Goal: Navigation & Orientation: Understand site structure

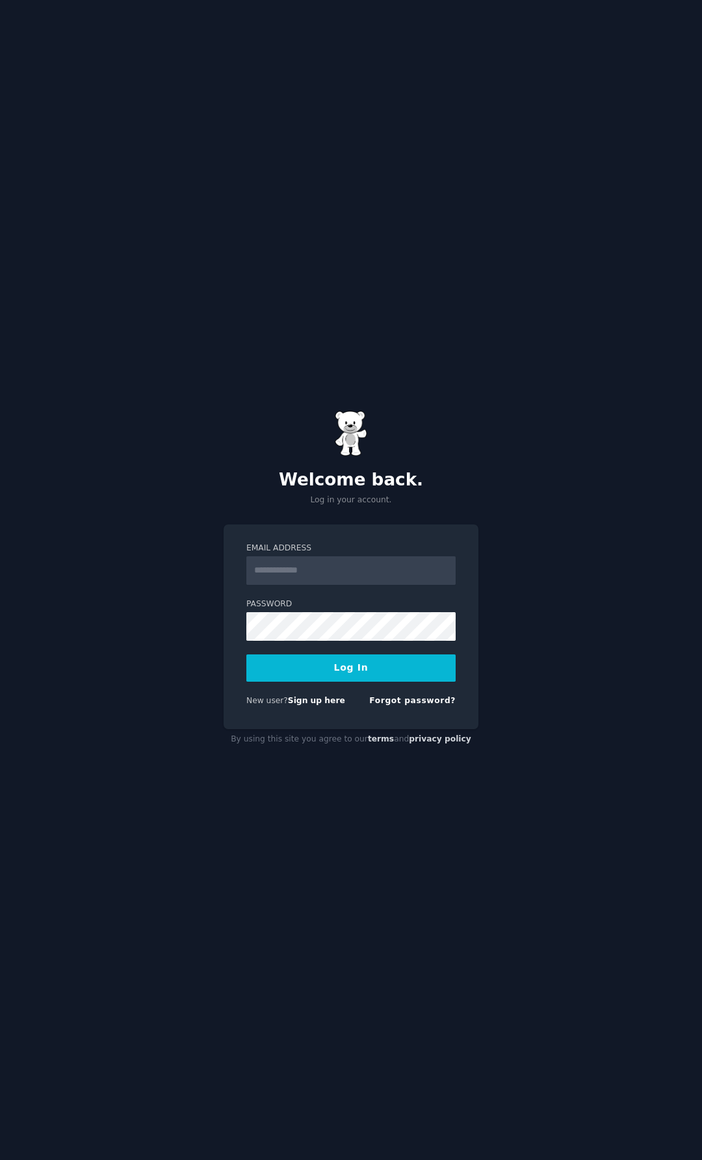
click at [305, 574] on input "Email Address" at bounding box center [350, 570] width 209 height 29
type input "**********"
click at [289, 654] on div "Password" at bounding box center [350, 667] width 209 height 27
click at [354, 675] on button "Log In" at bounding box center [350, 667] width 209 height 27
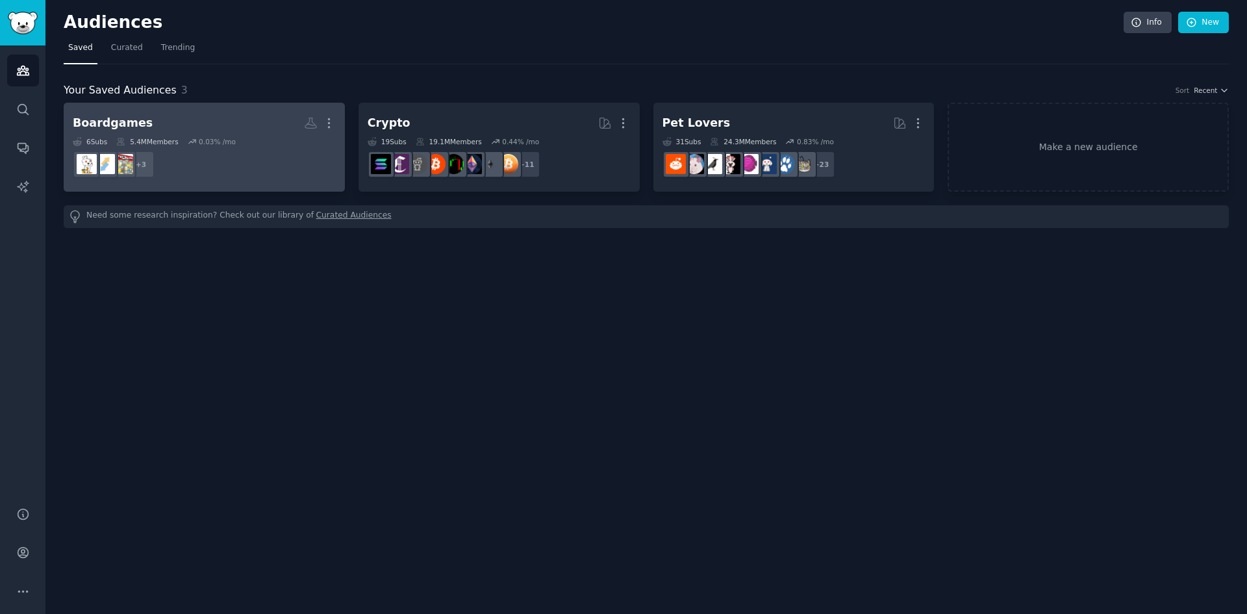
click at [215, 112] on h2 "Boardgames More" at bounding box center [204, 123] width 263 height 23
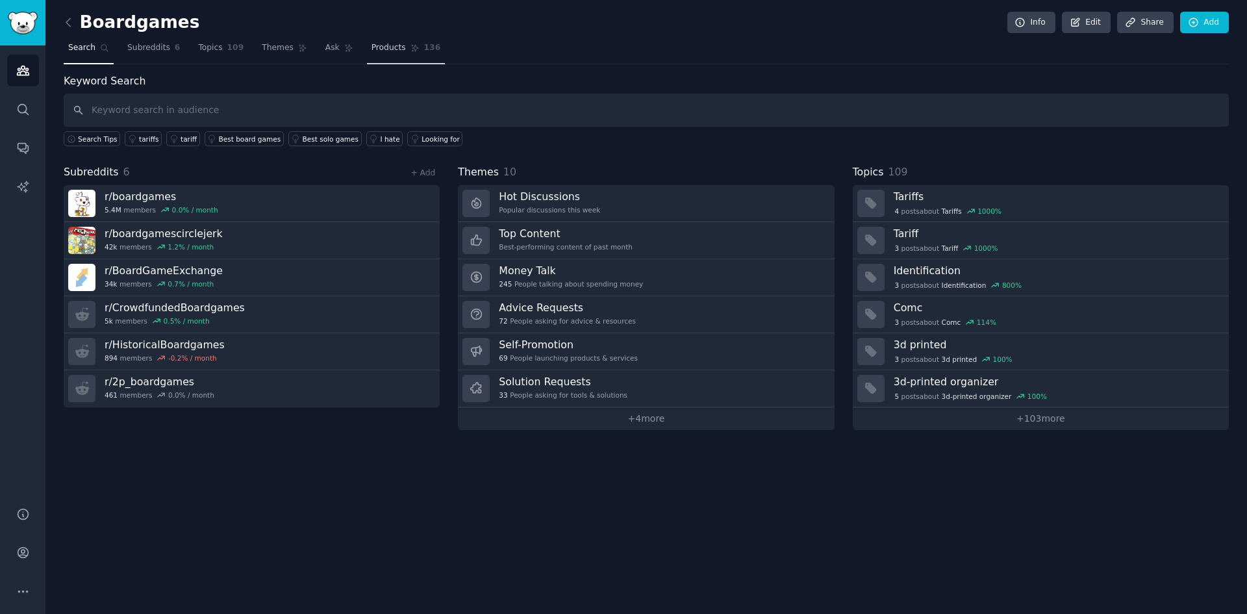
click at [372, 49] on span "Products" at bounding box center [389, 48] width 34 height 12
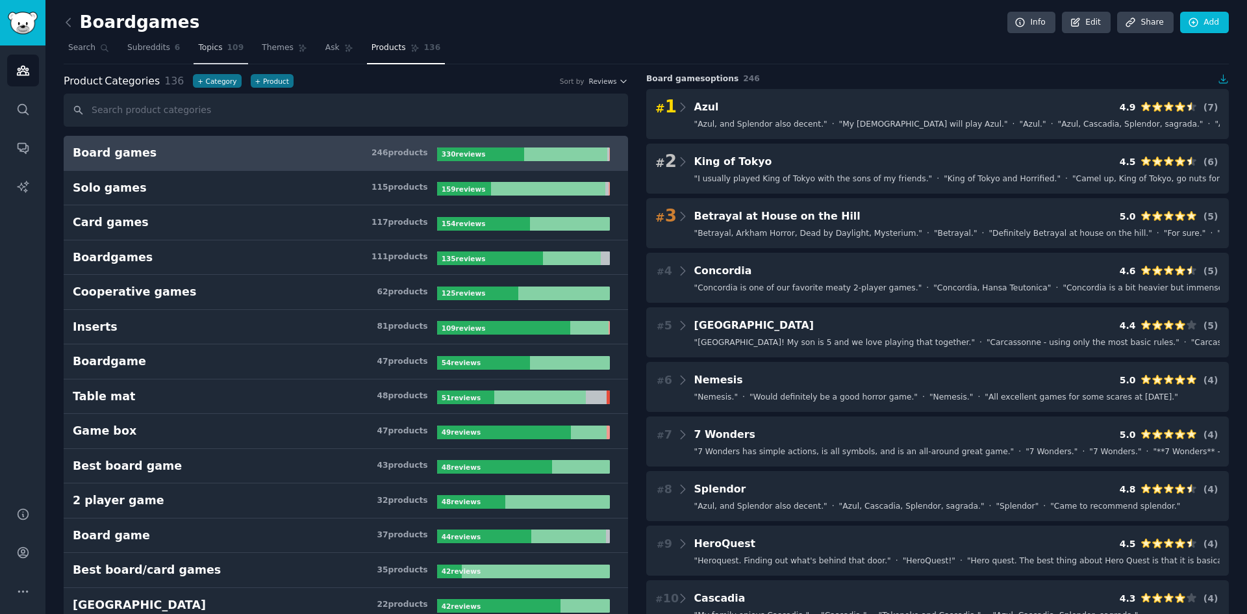
click at [209, 50] on span "Topics" at bounding box center [210, 48] width 24 height 12
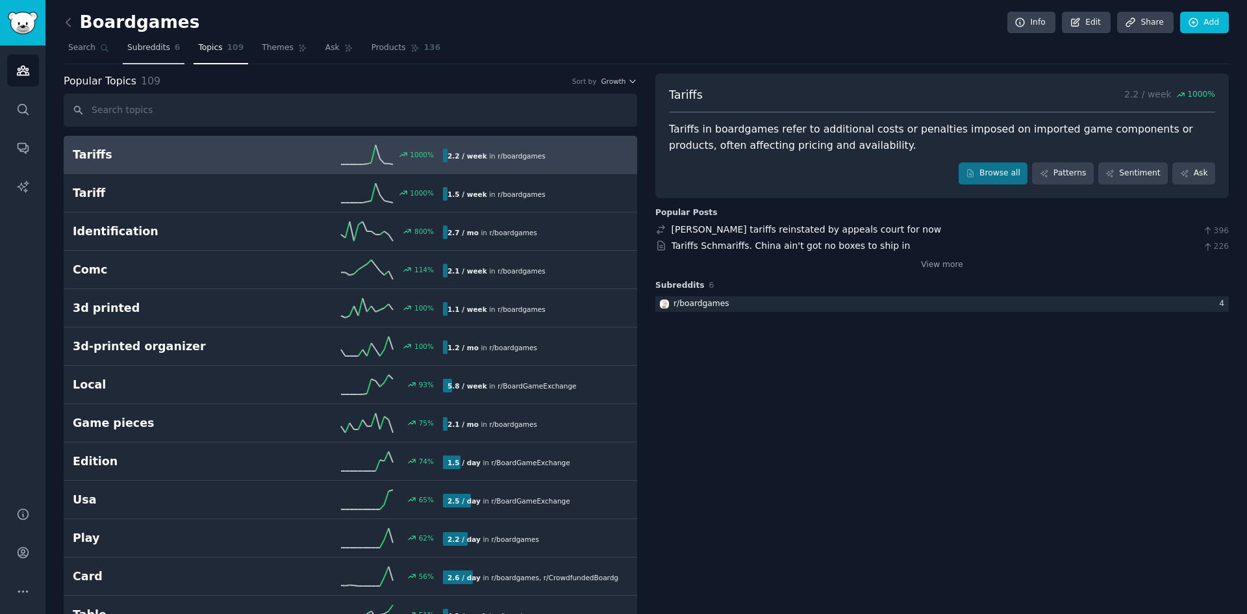
click at [142, 53] on span "Subreddits" at bounding box center [148, 48] width 43 height 12
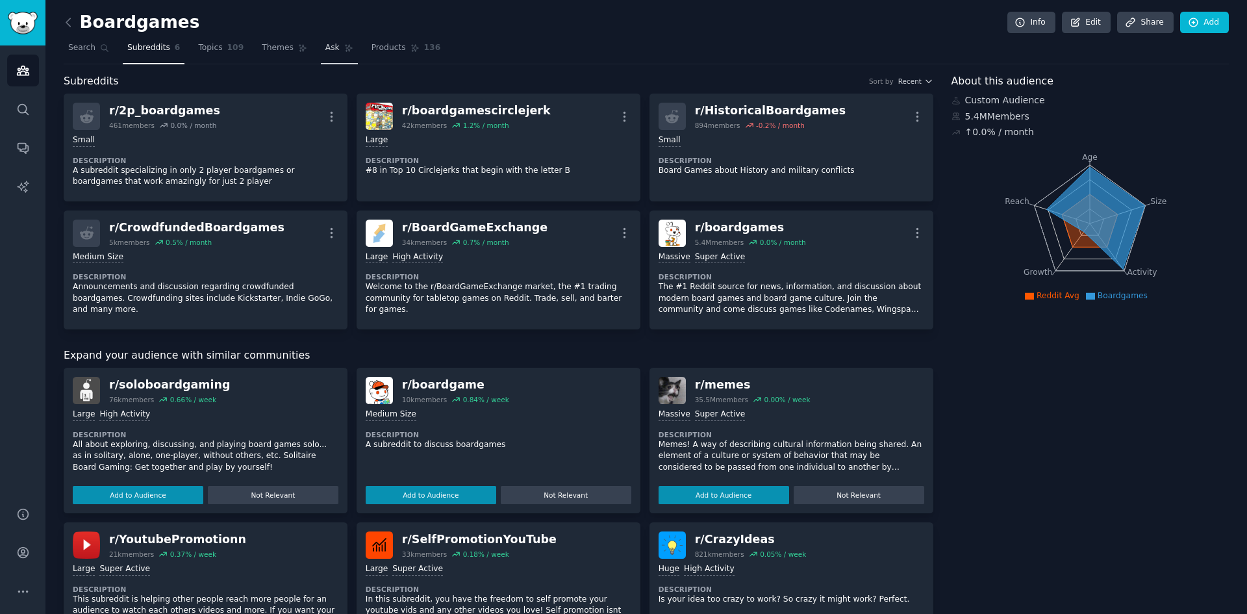
click at [325, 47] on span "Ask" at bounding box center [332, 48] width 14 height 12
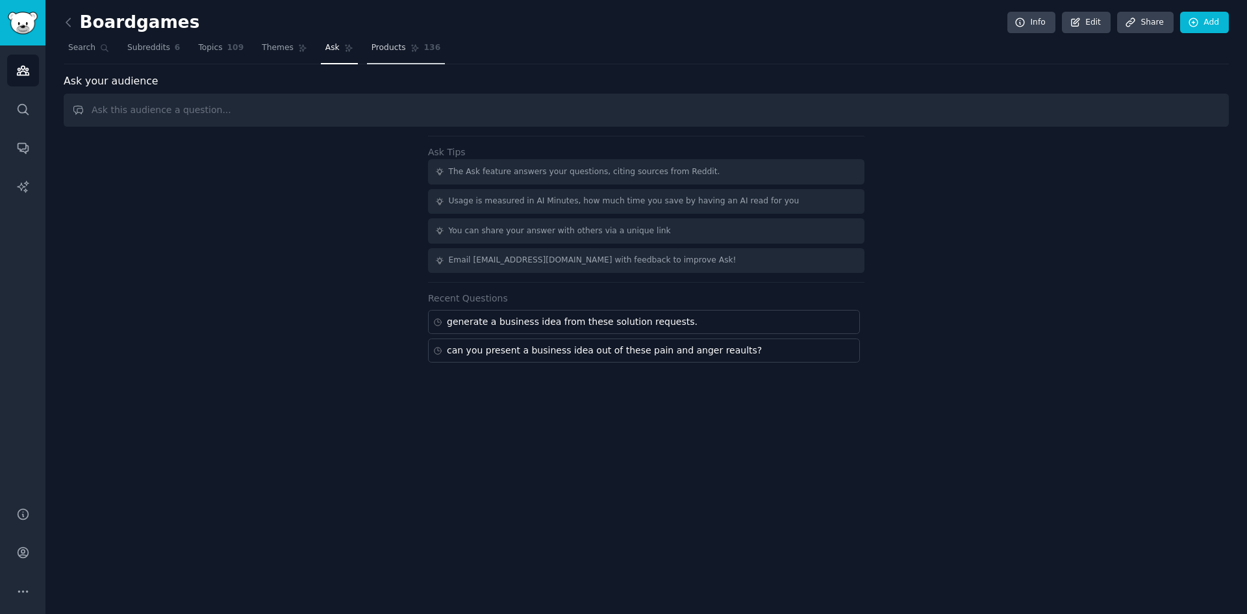
click at [367, 56] on link "Products 136" at bounding box center [406, 51] width 78 height 27
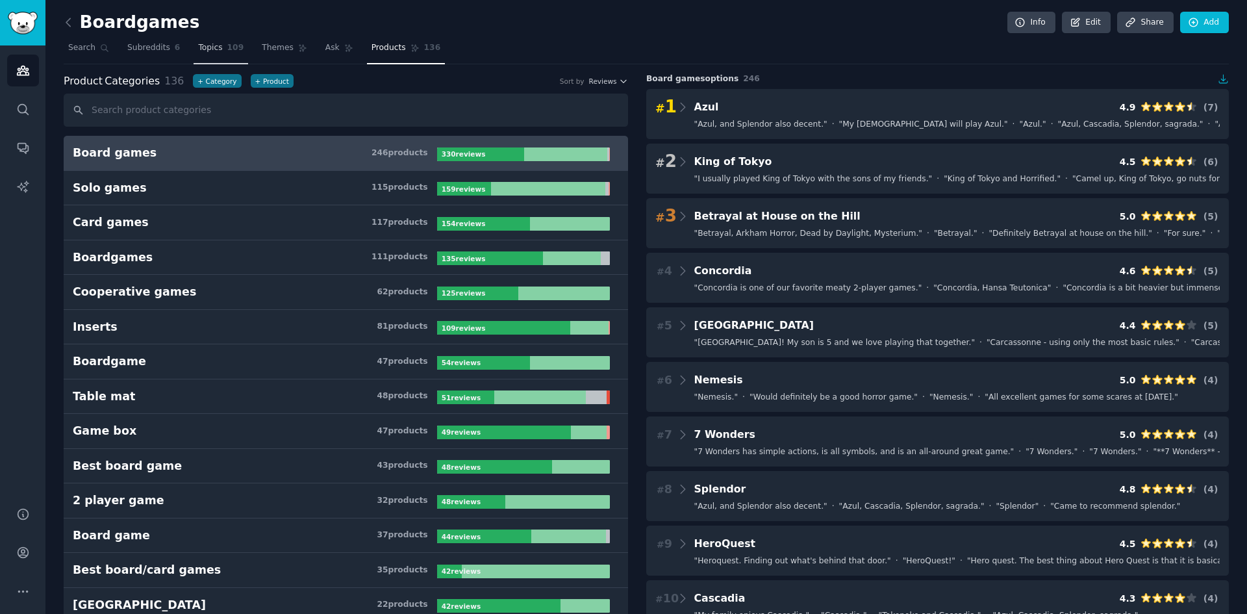
click at [204, 53] on span "Topics" at bounding box center [210, 48] width 24 height 12
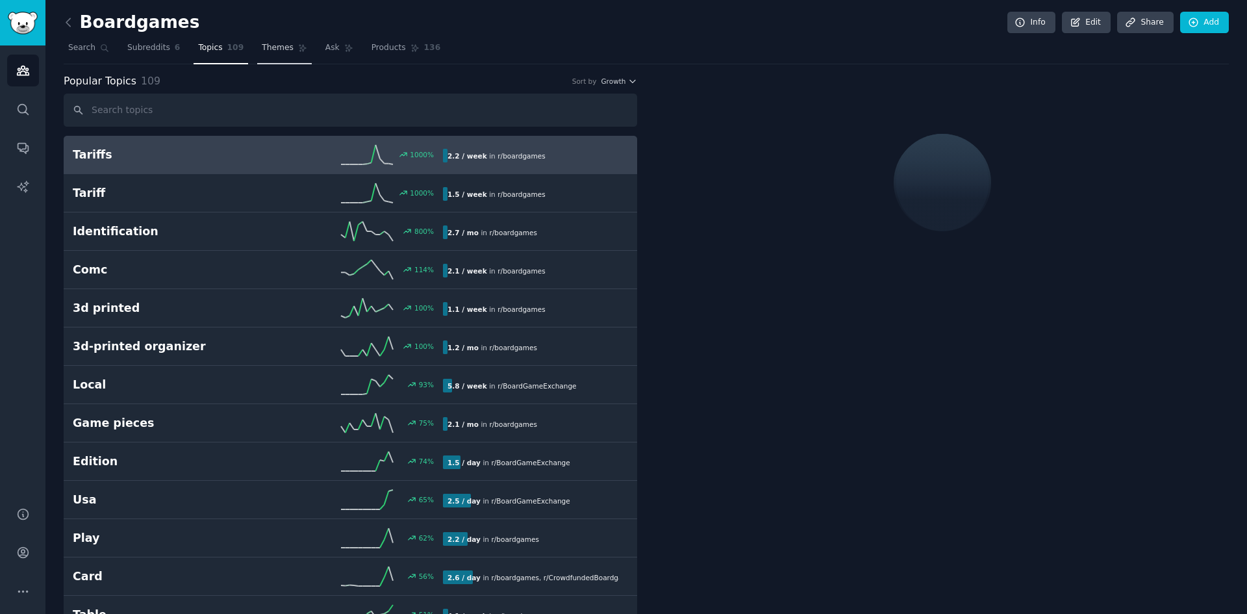
click at [262, 44] on span "Themes" at bounding box center [278, 48] width 32 height 12
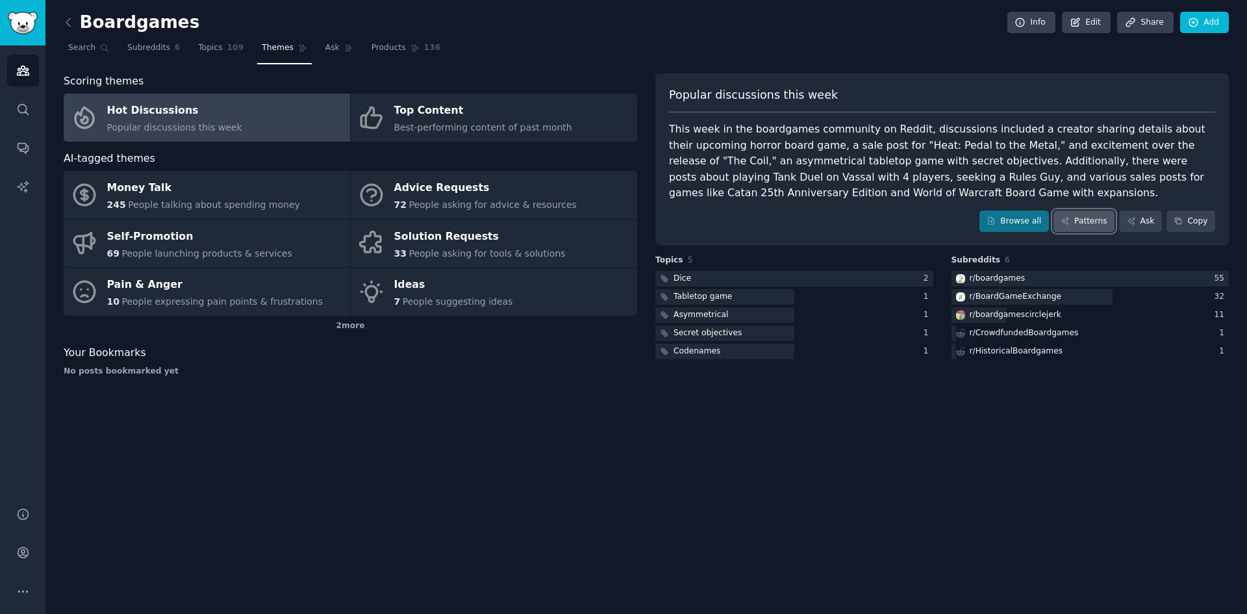
click at [603, 227] on link "Patterns" at bounding box center [1084, 221] width 61 height 22
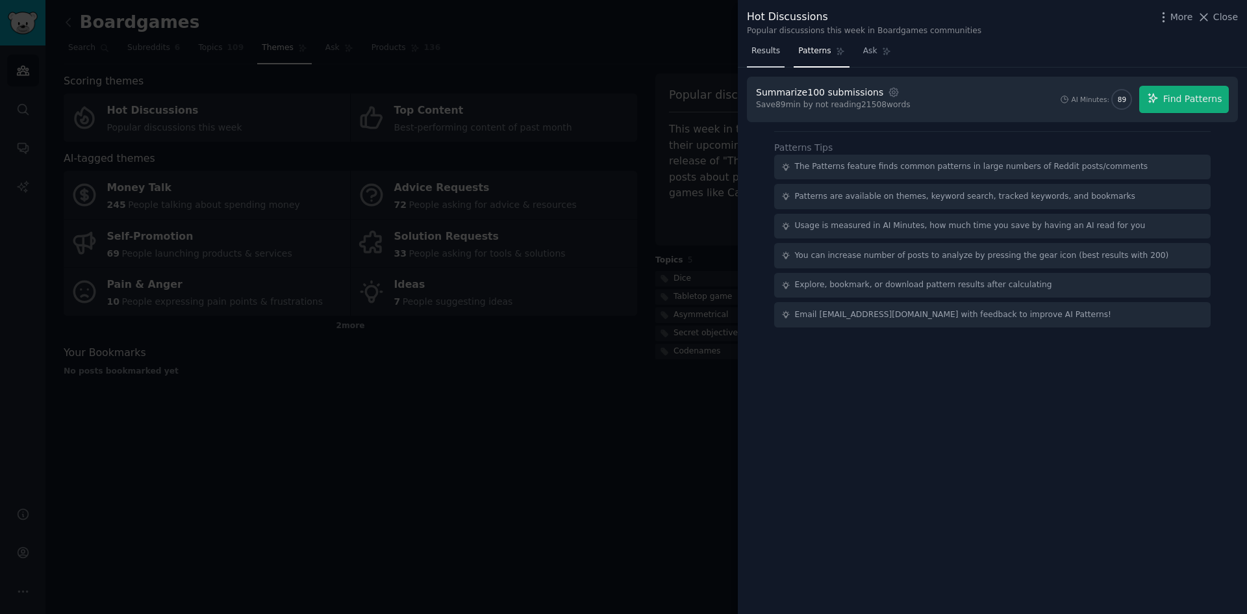
click at [603, 55] on span "Results" at bounding box center [766, 51] width 29 height 12
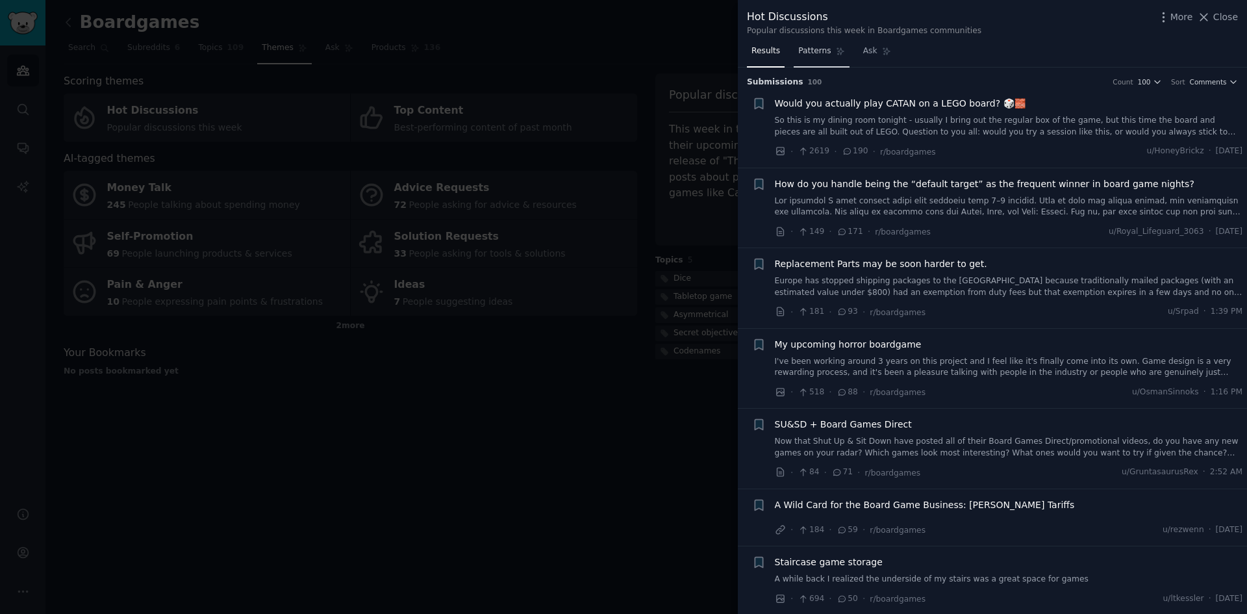
click at [603, 53] on span "Patterns" at bounding box center [814, 51] width 32 height 12
